Goal: Task Accomplishment & Management: Use online tool/utility

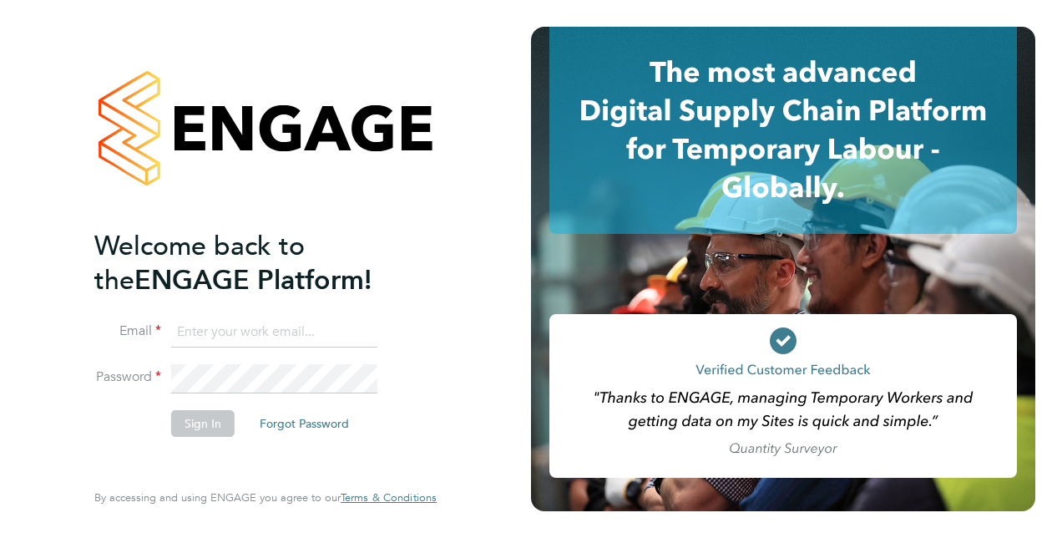
type input "[PERSON_NAME][EMAIL_ADDRESS][DOMAIN_NAME]"
click at [210, 424] on button "Sign In" at bounding box center [202, 423] width 63 height 27
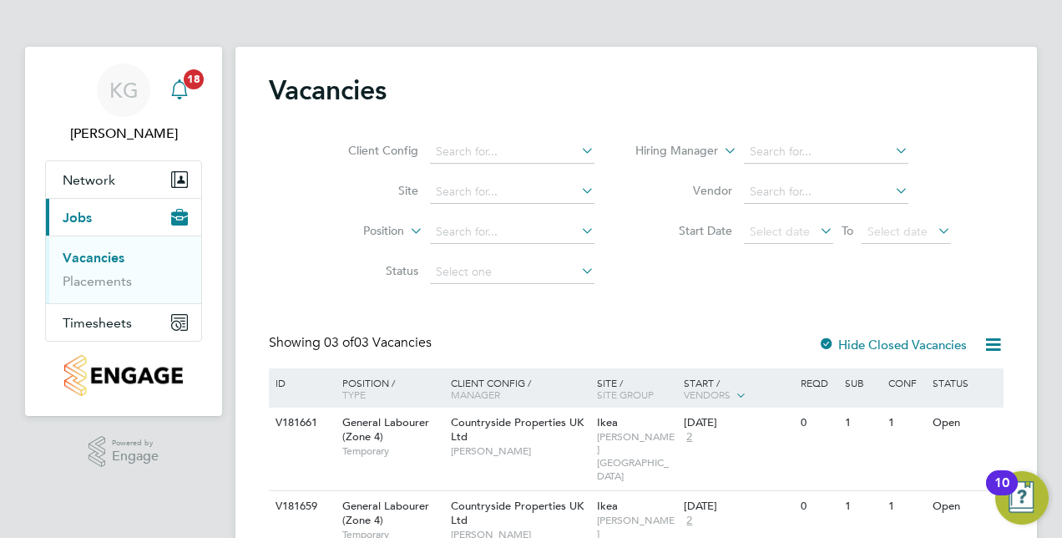
click at [179, 79] on icon "Main navigation" at bounding box center [179, 87] width 16 height 17
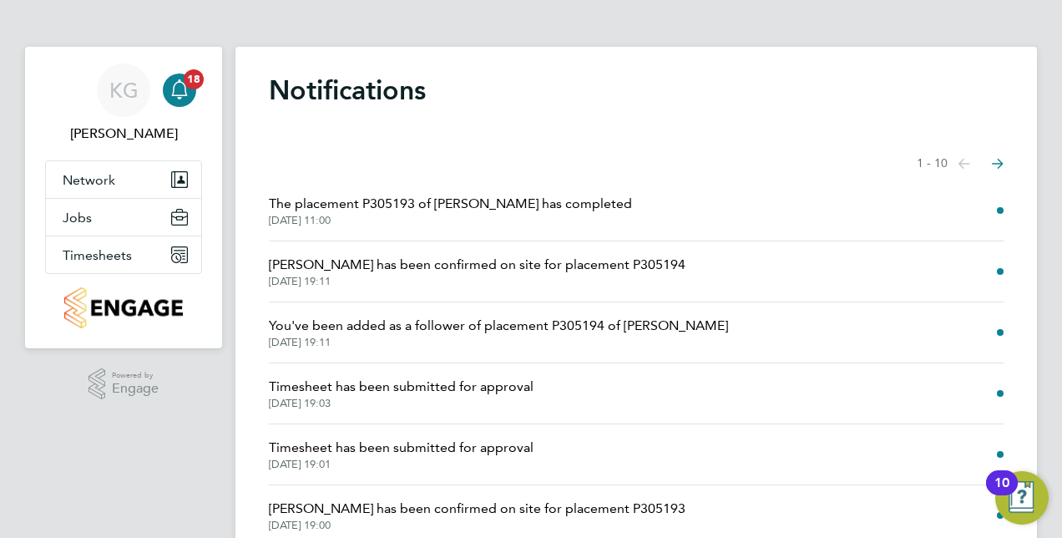
click at [498, 391] on span "Timesheet has been submitted for approval" at bounding box center [401, 387] width 265 height 20
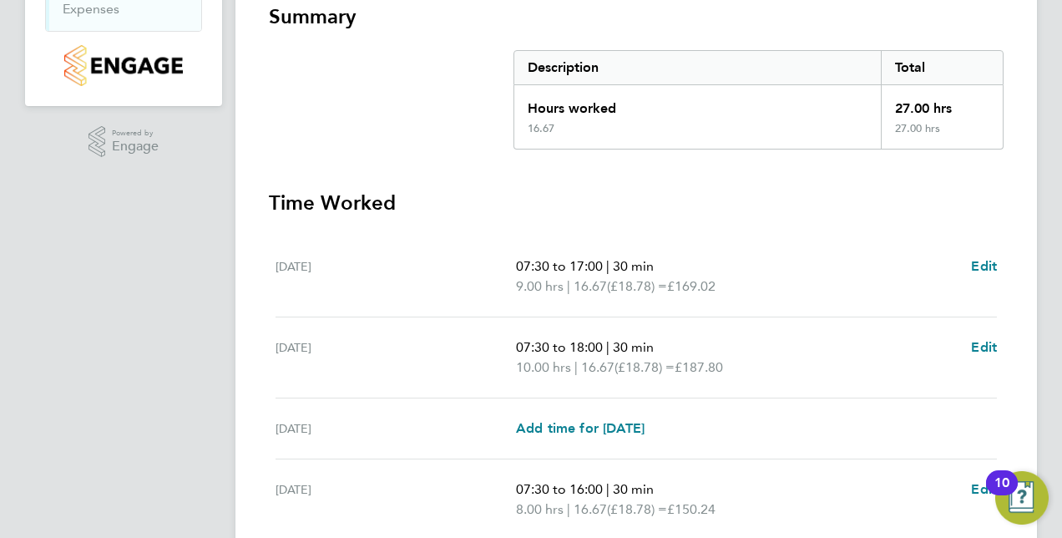
scroll to position [457, 0]
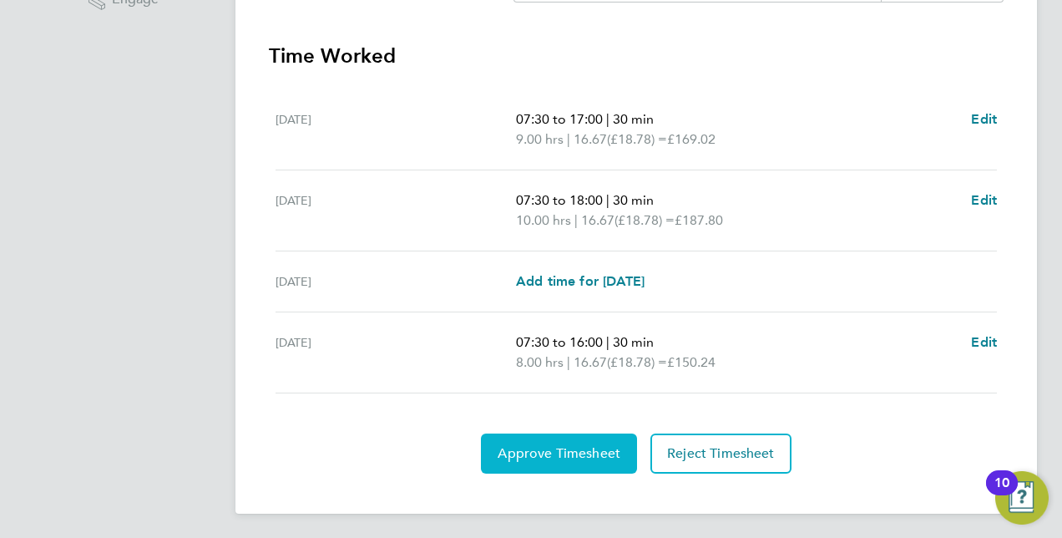
click at [585, 445] on span "Approve Timesheet" at bounding box center [559, 453] width 123 height 17
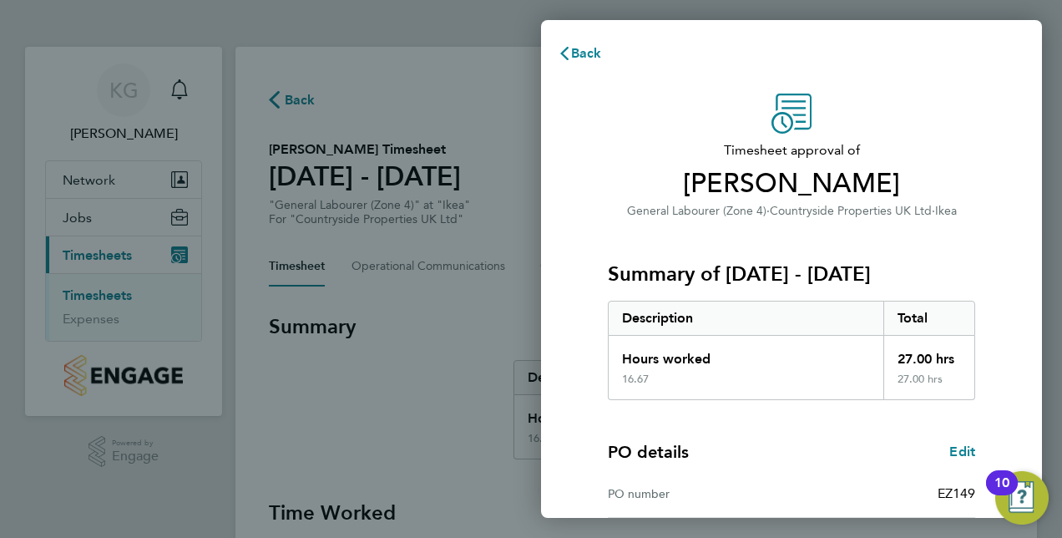
scroll to position [261, 0]
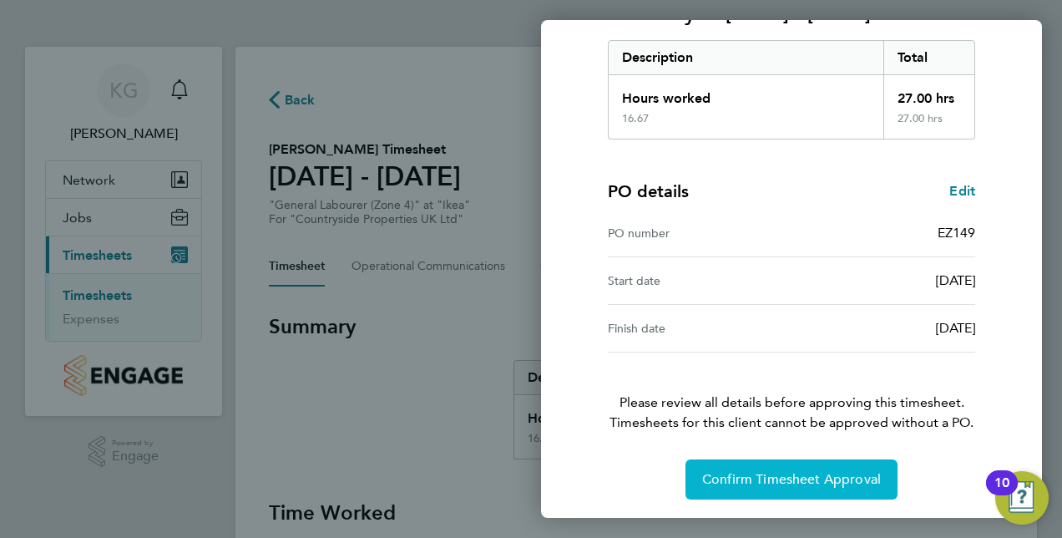
click at [824, 481] on span "Confirm Timesheet Approval" at bounding box center [791, 479] width 179 height 17
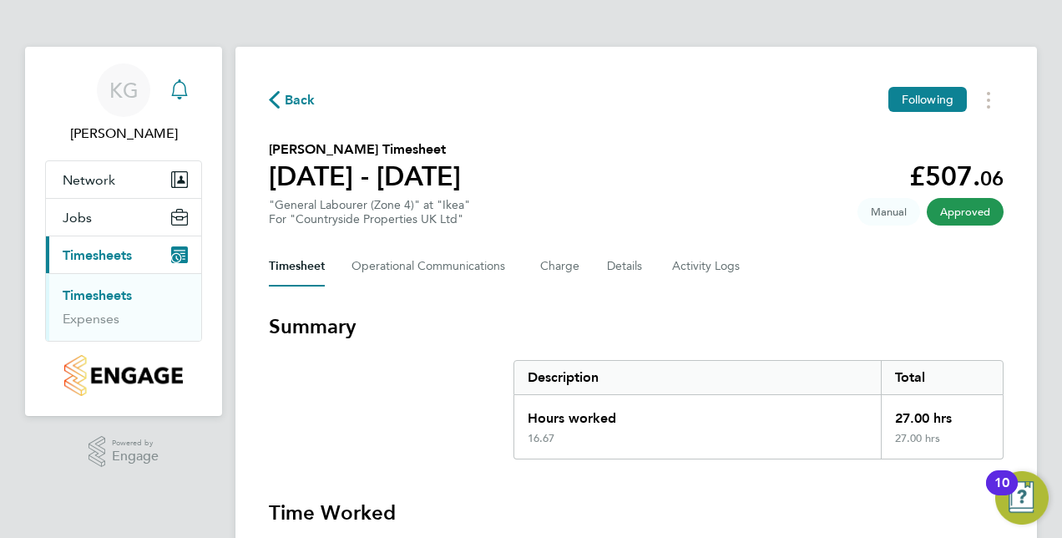
click at [182, 87] on icon "Main navigation" at bounding box center [180, 89] width 20 height 20
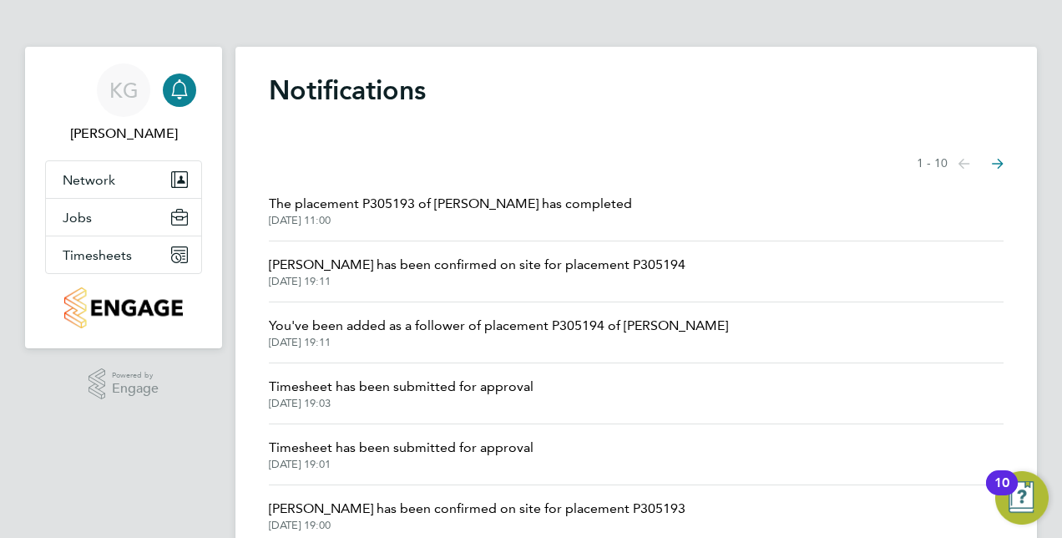
click at [176, 89] on icon "Main navigation" at bounding box center [180, 89] width 20 height 20
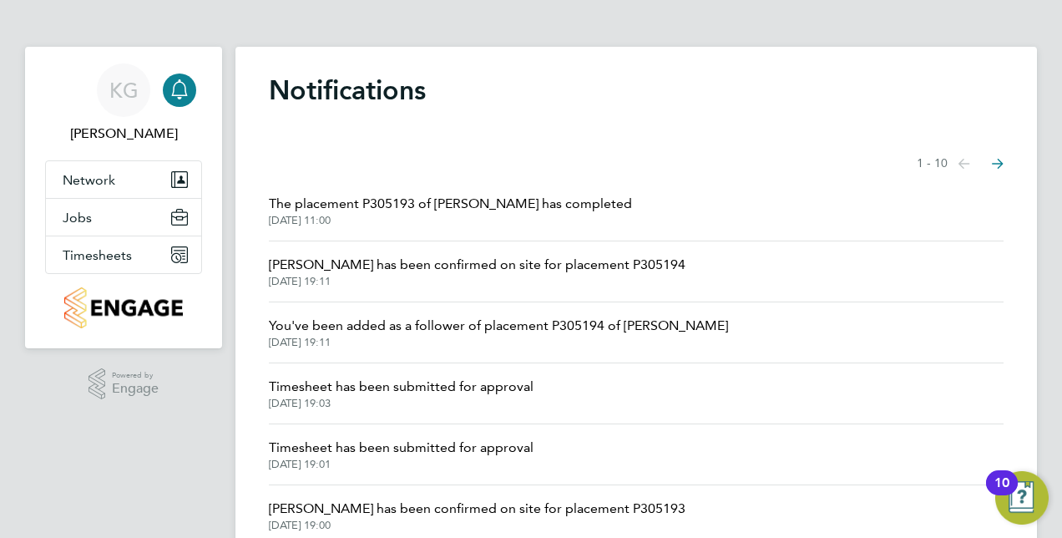
click at [176, 89] on icon "Main navigation" at bounding box center [180, 89] width 20 height 20
click at [438, 449] on span "Timesheet has been submitted for approval" at bounding box center [401, 448] width 265 height 20
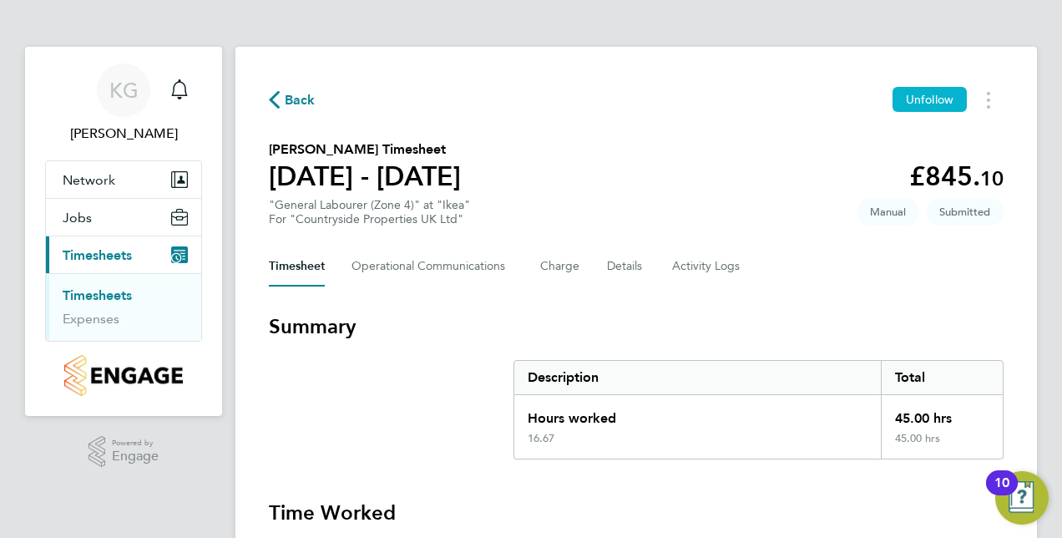
click at [922, 99] on span "Unfollow" at bounding box center [930, 99] width 48 height 15
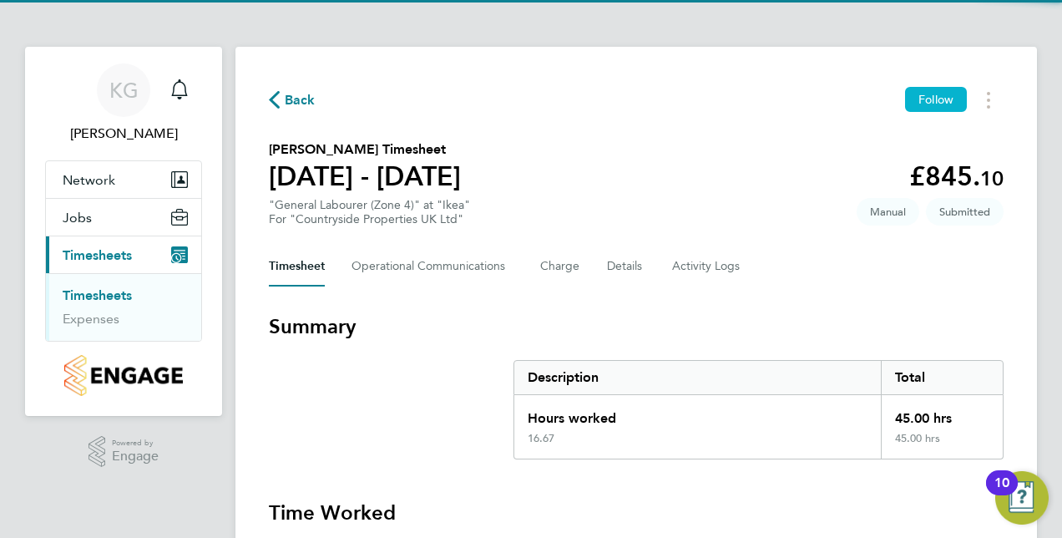
click at [922, 99] on span "Follow" at bounding box center [936, 99] width 35 height 15
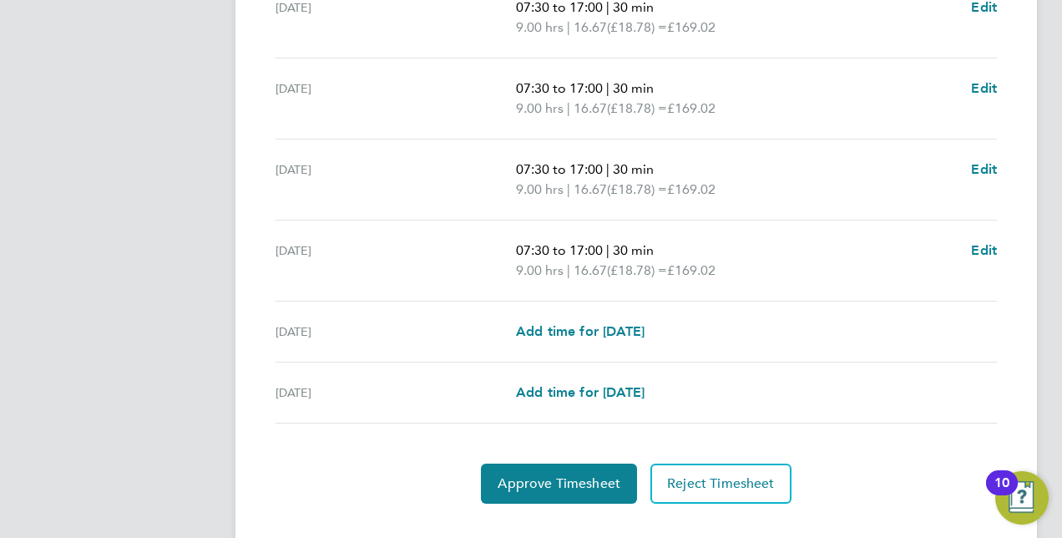
scroll to position [679, 0]
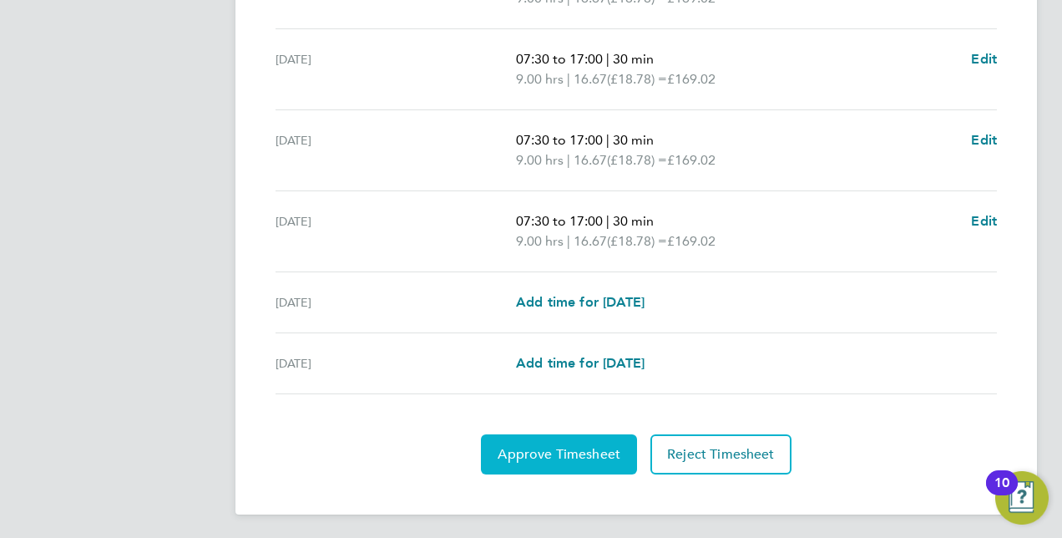
click at [574, 461] on button "Approve Timesheet" at bounding box center [559, 454] width 156 height 40
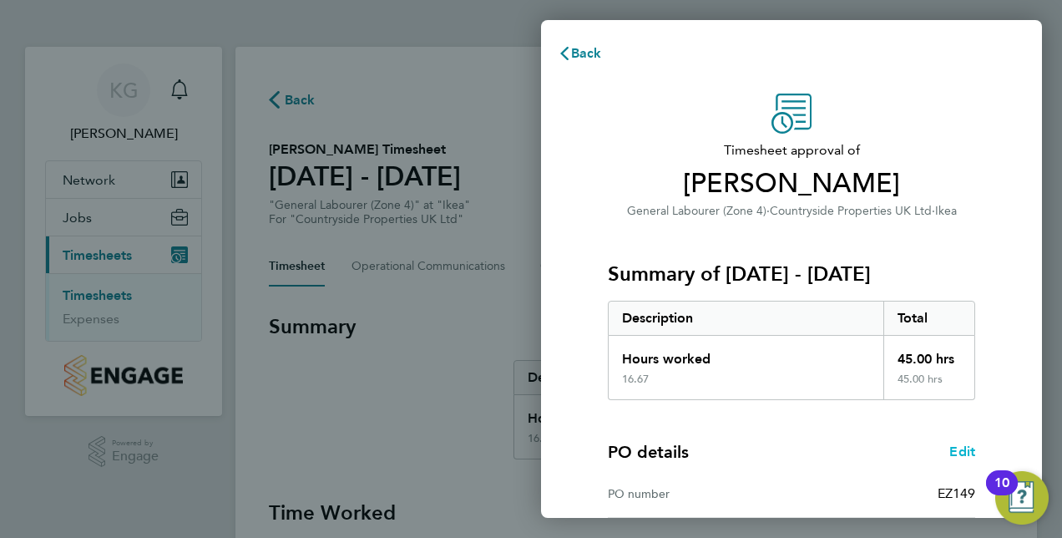
scroll to position [261, 0]
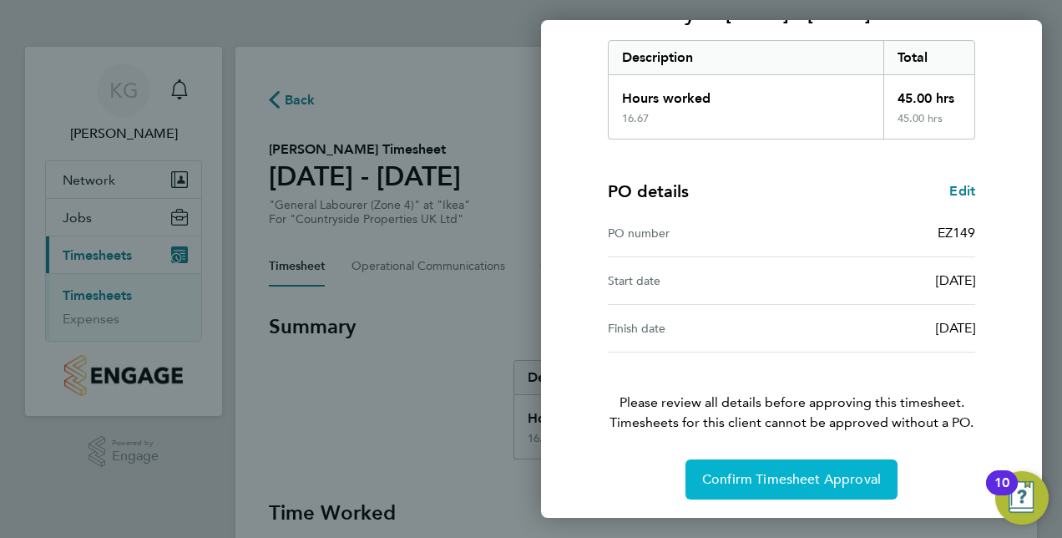
click at [808, 472] on span "Confirm Timesheet Approval" at bounding box center [791, 479] width 179 height 17
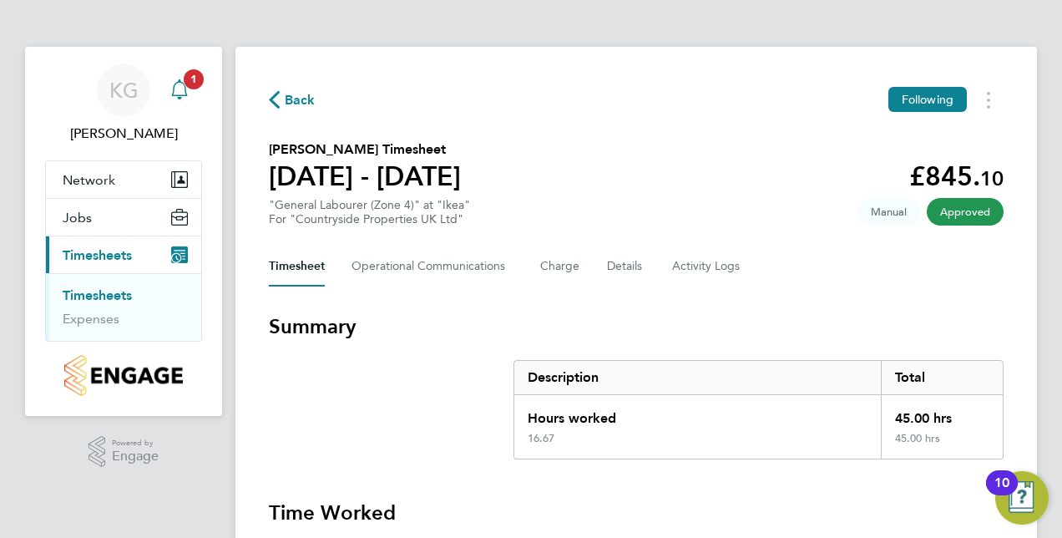
click at [179, 92] on icon "Main navigation" at bounding box center [180, 89] width 20 height 20
